Goal: Find specific page/section: Find specific page/section

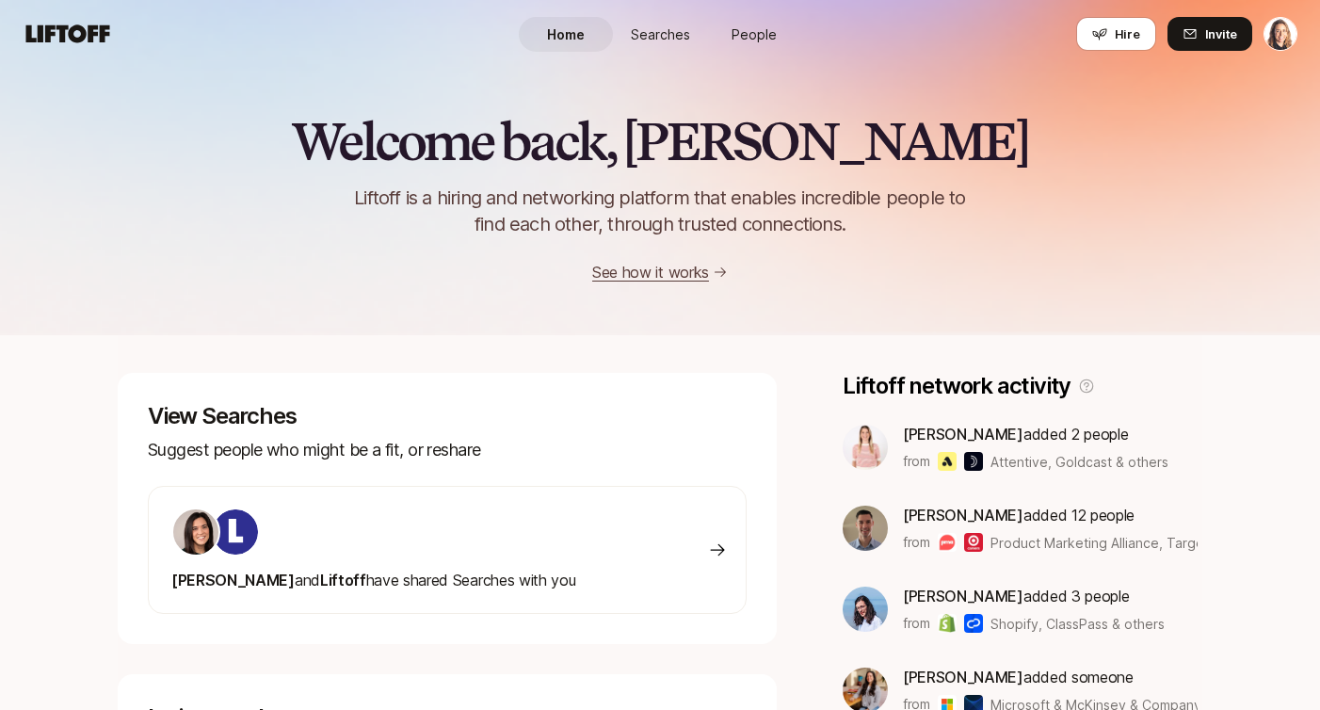
click at [671, 24] on span "Searches" at bounding box center [660, 34] width 59 height 20
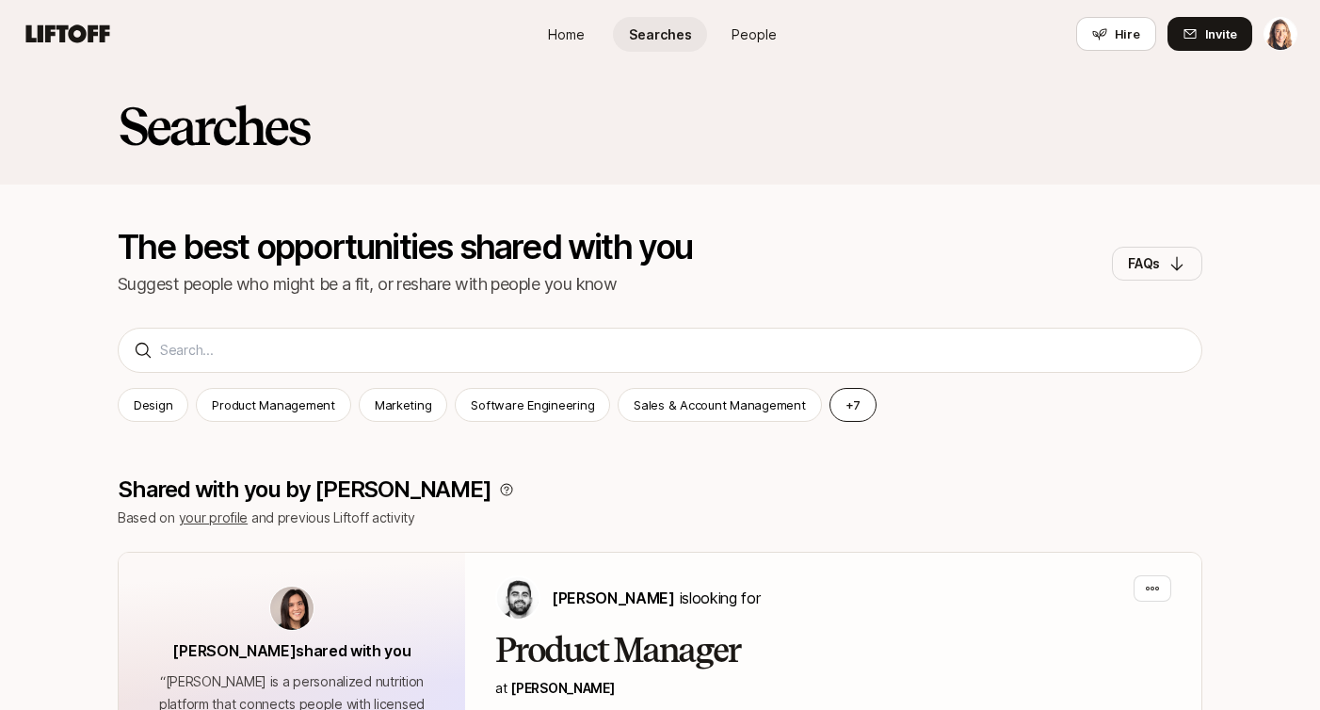
click at [840, 398] on button "+ 7" at bounding box center [854, 405] width 48 height 34
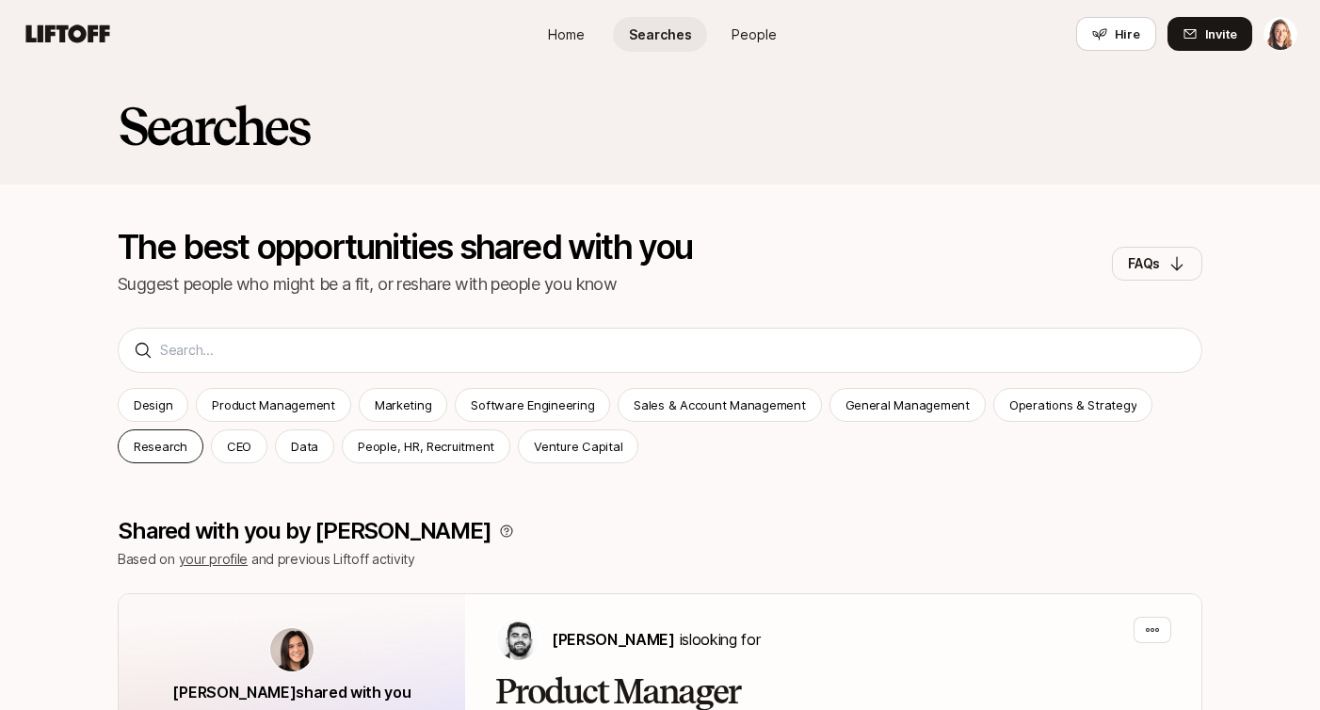
click at [175, 442] on p "Research" at bounding box center [161, 446] width 54 height 19
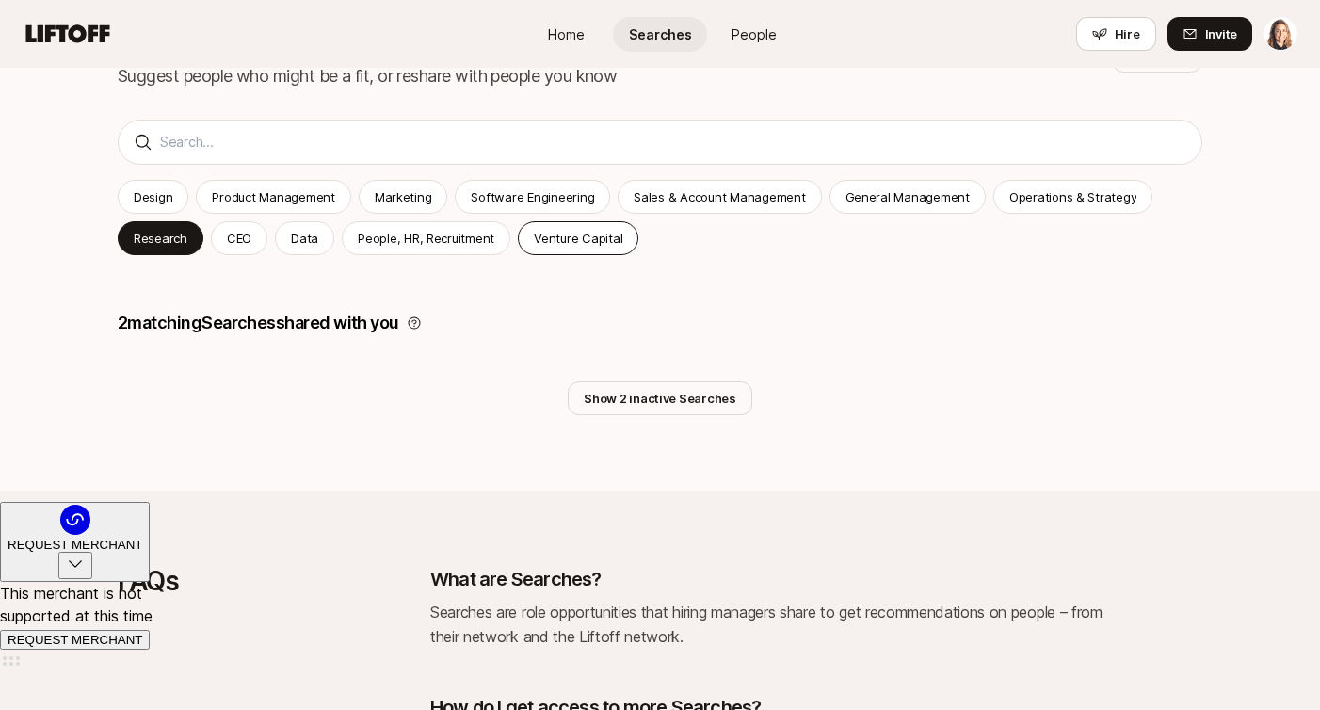
scroll to position [219, 0]
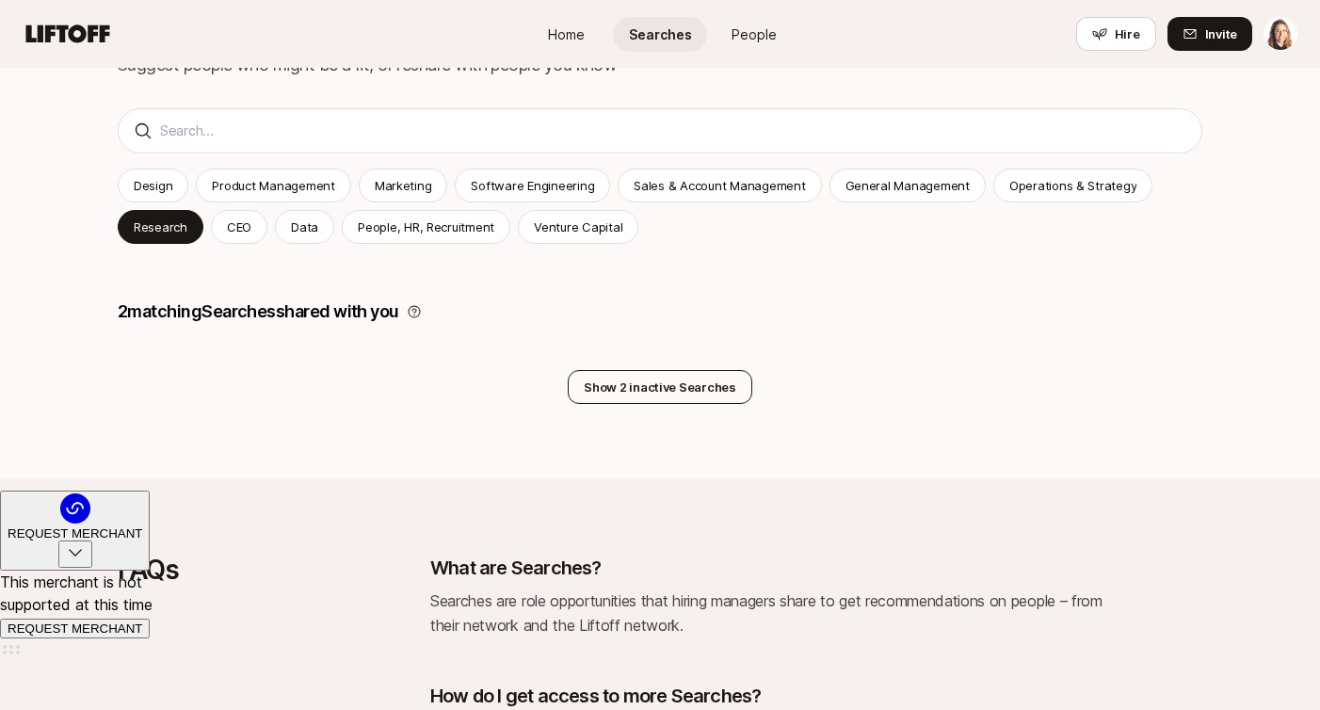
click at [642, 376] on button "Show 2 inactive Searches" at bounding box center [660, 387] width 185 height 34
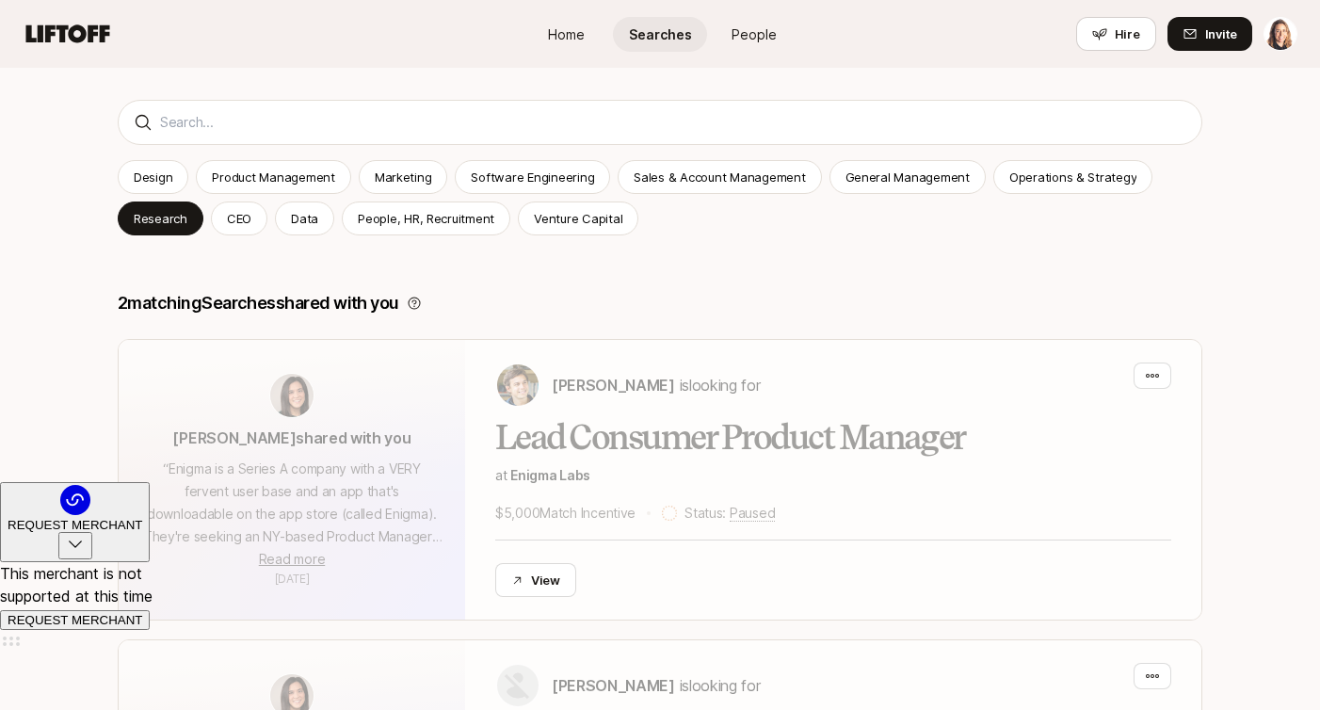
scroll to position [0, 0]
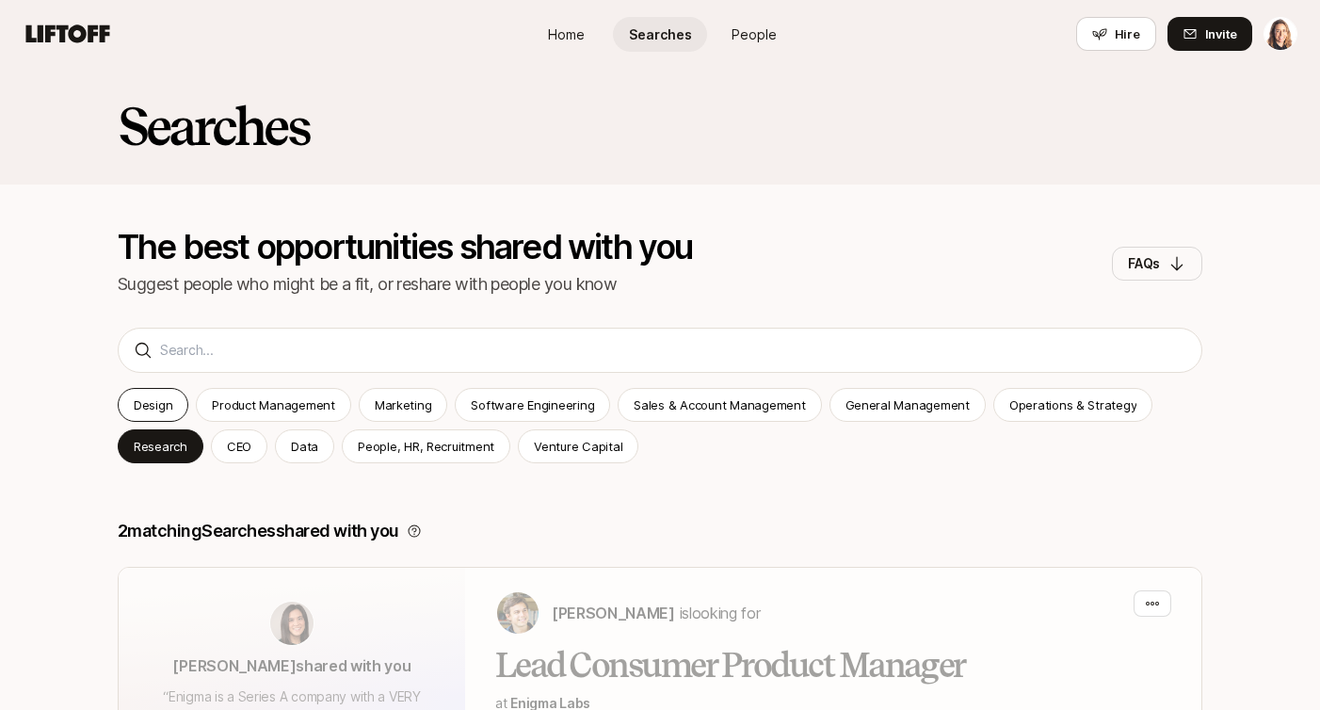
click at [137, 415] on div "Design" at bounding box center [153, 405] width 71 height 34
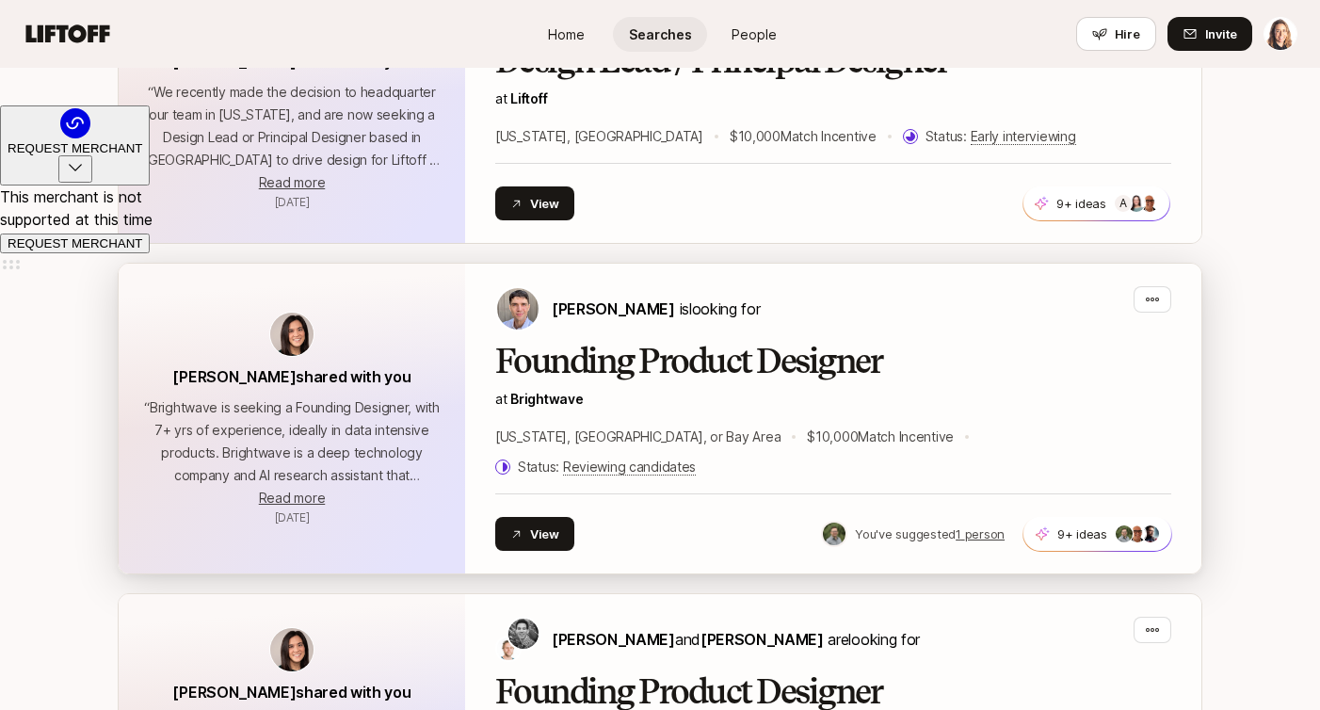
scroll to position [645, 0]
